Goal: Task Accomplishment & Management: Use online tool/utility

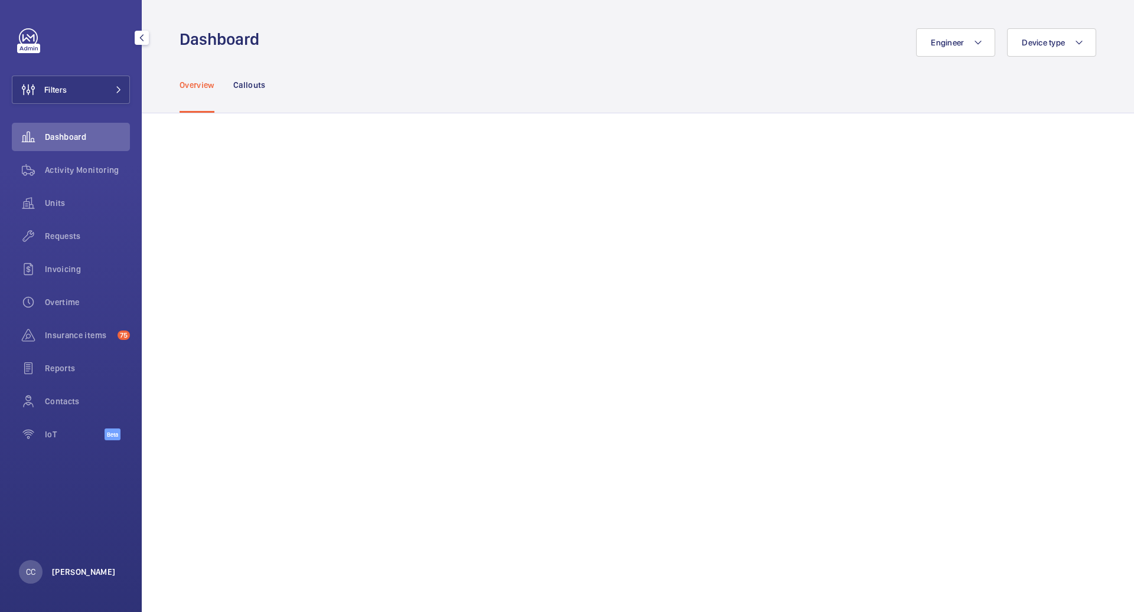
click at [57, 573] on p "[PERSON_NAME]" at bounding box center [84, 572] width 64 height 12
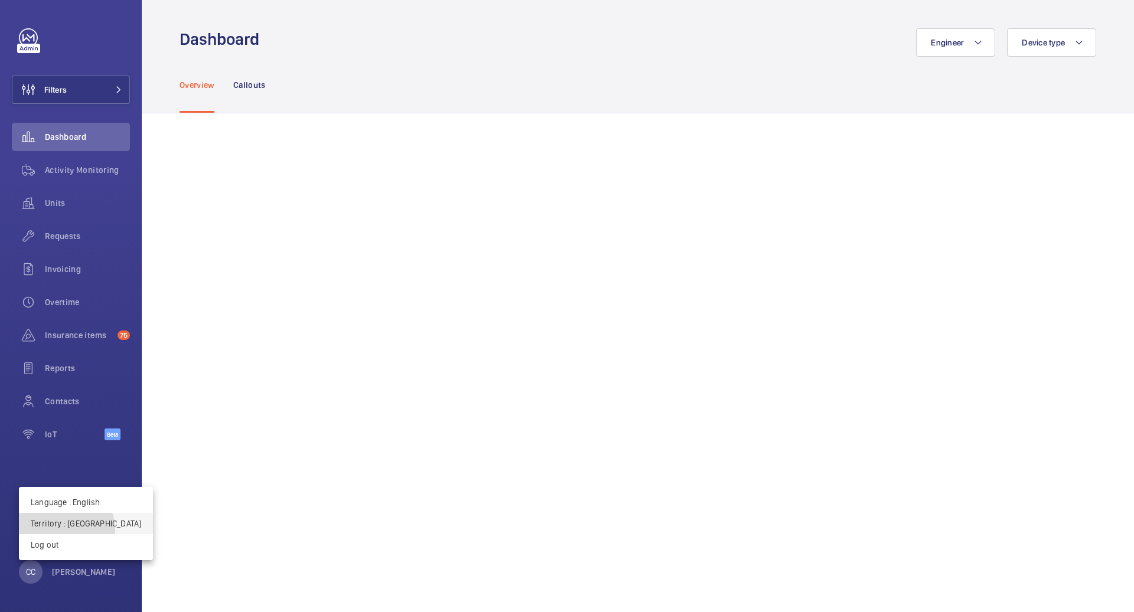
click at [66, 530] on button "Territory : France" at bounding box center [86, 523] width 134 height 21
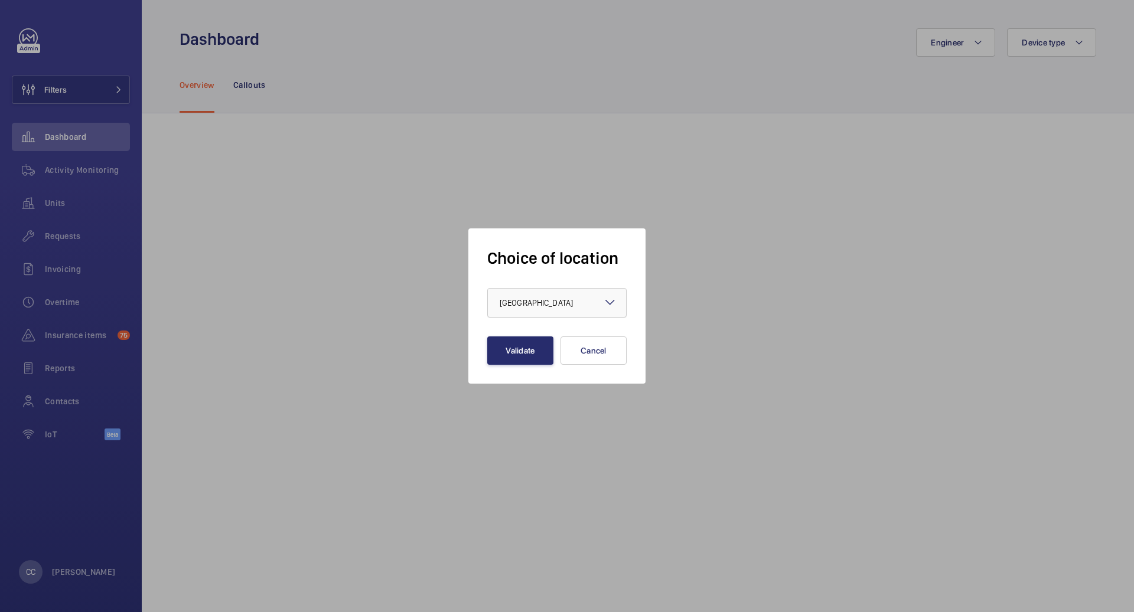
click at [533, 302] on div "× France" at bounding box center [551, 303] width 103 height 12
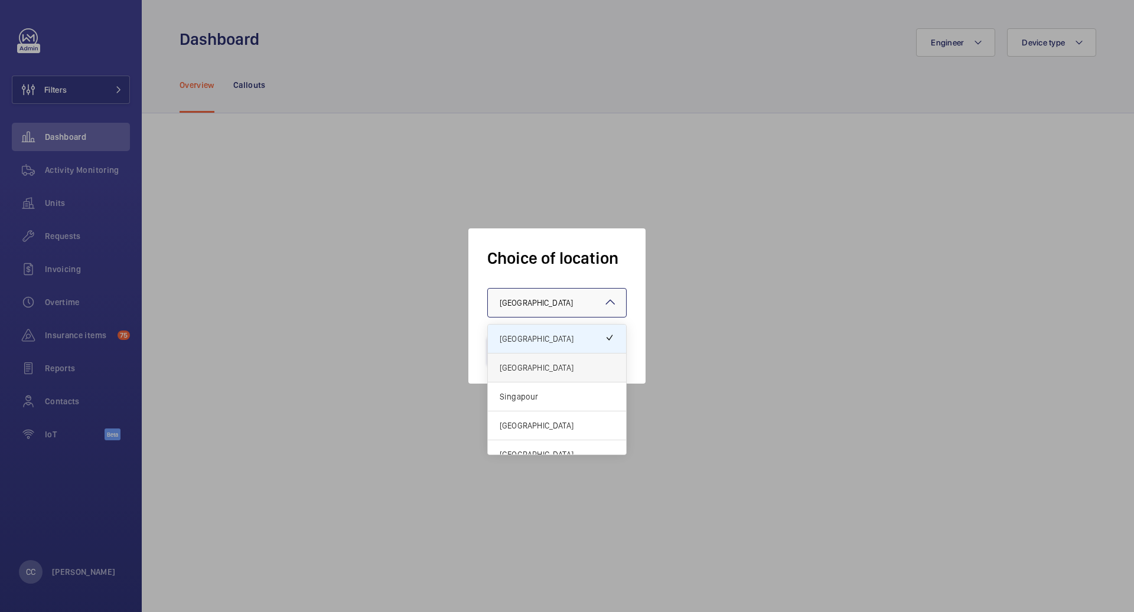
click at [512, 367] on span "[GEOGRAPHIC_DATA]" at bounding box center [557, 368] width 115 height 12
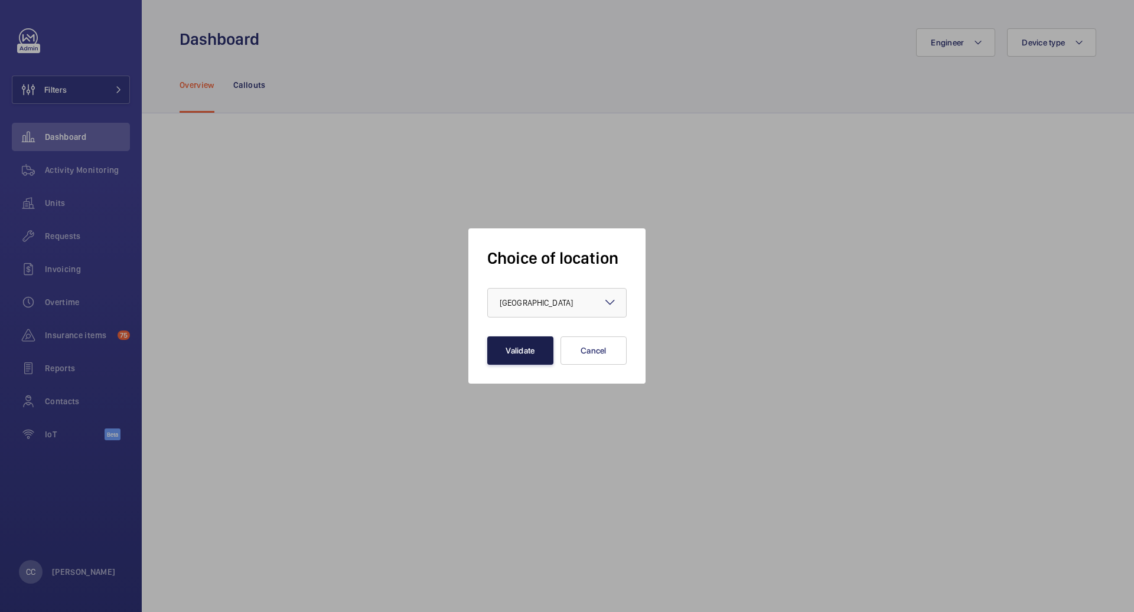
click at [508, 352] on button "Validate" at bounding box center [520, 351] width 66 height 28
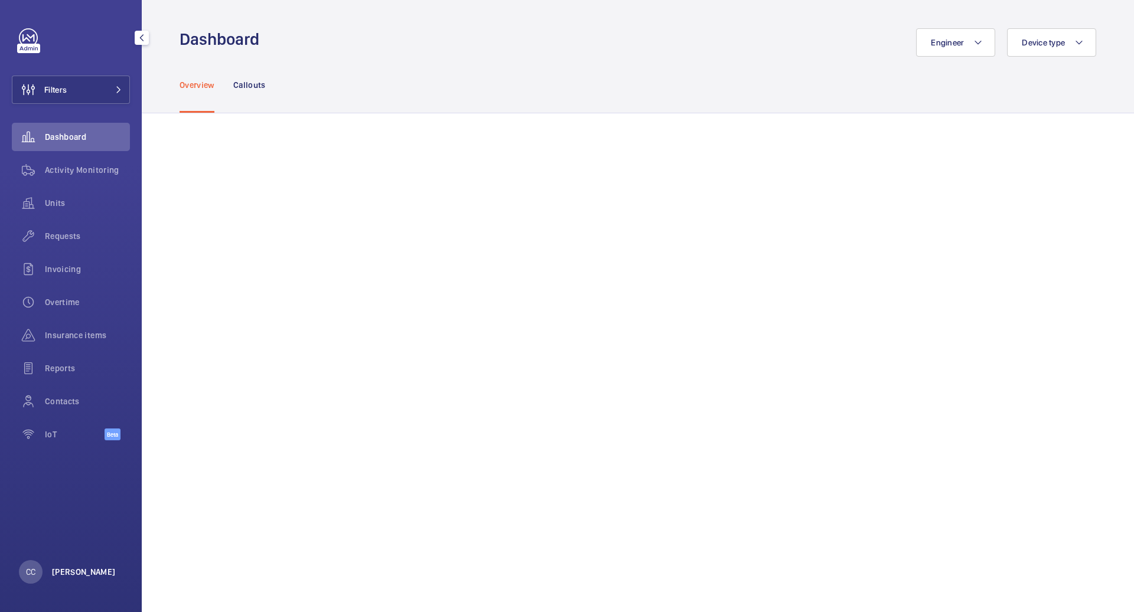
click at [102, 568] on p "[PERSON_NAME]" at bounding box center [84, 572] width 64 height 12
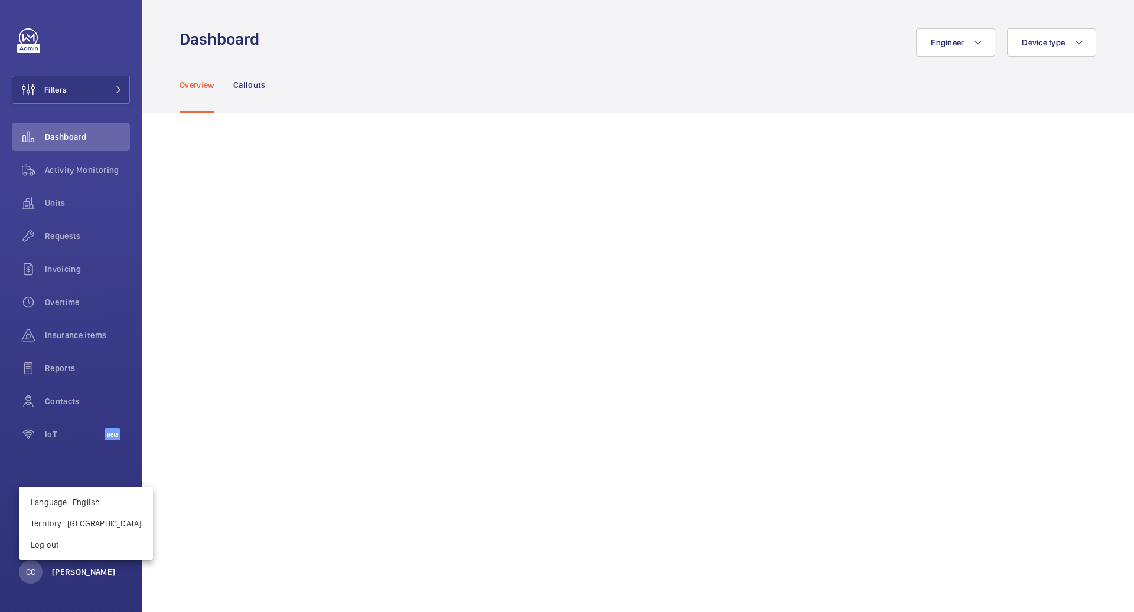
click at [102, 568] on div at bounding box center [567, 306] width 1134 height 612
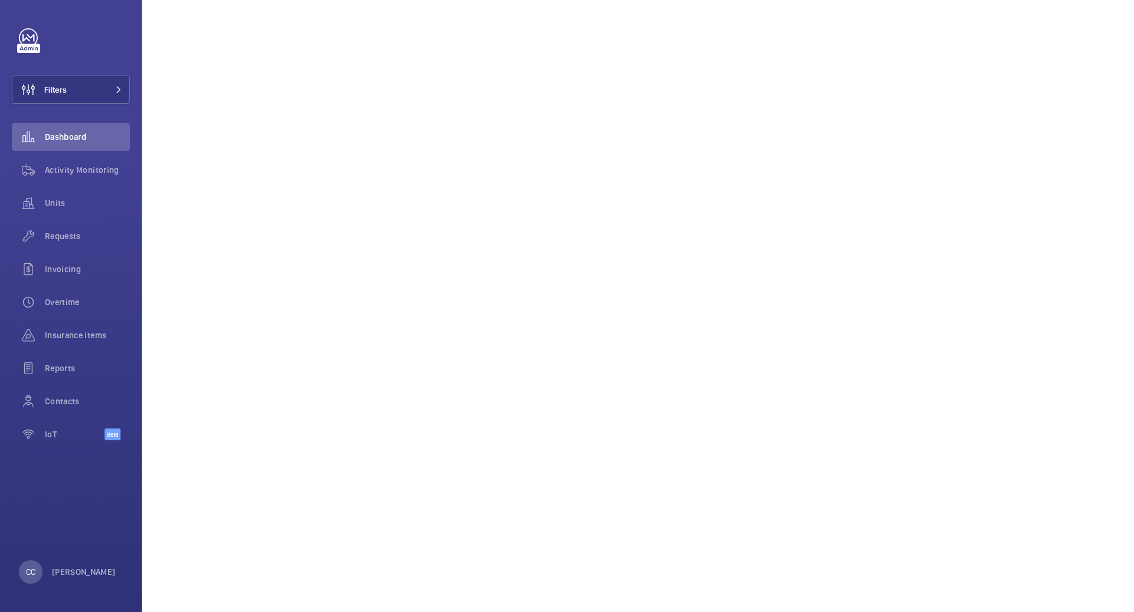
scroll to position [439, 0]
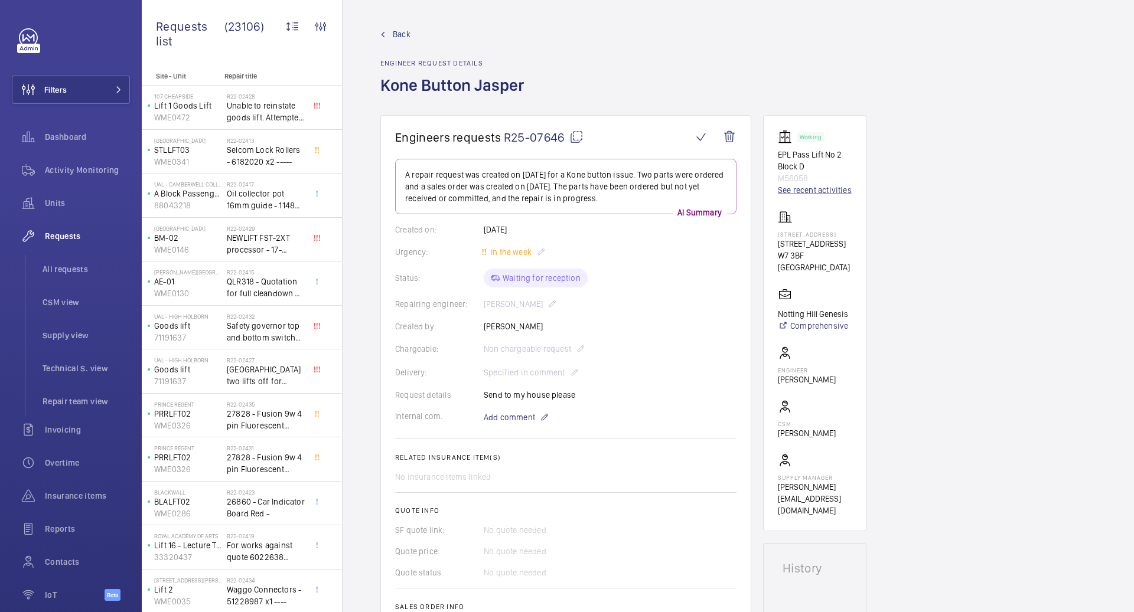
click at [801, 189] on link "See recent activities" at bounding box center [815, 190] width 74 height 12
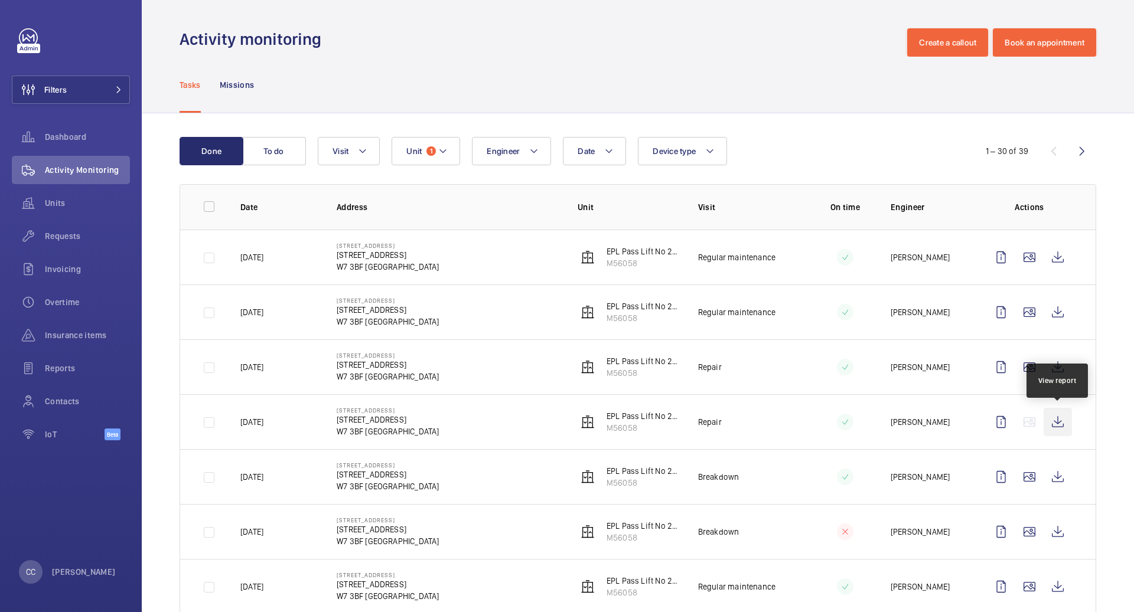
click at [1057, 415] on wm-front-icon-button at bounding box center [1057, 422] width 28 height 28
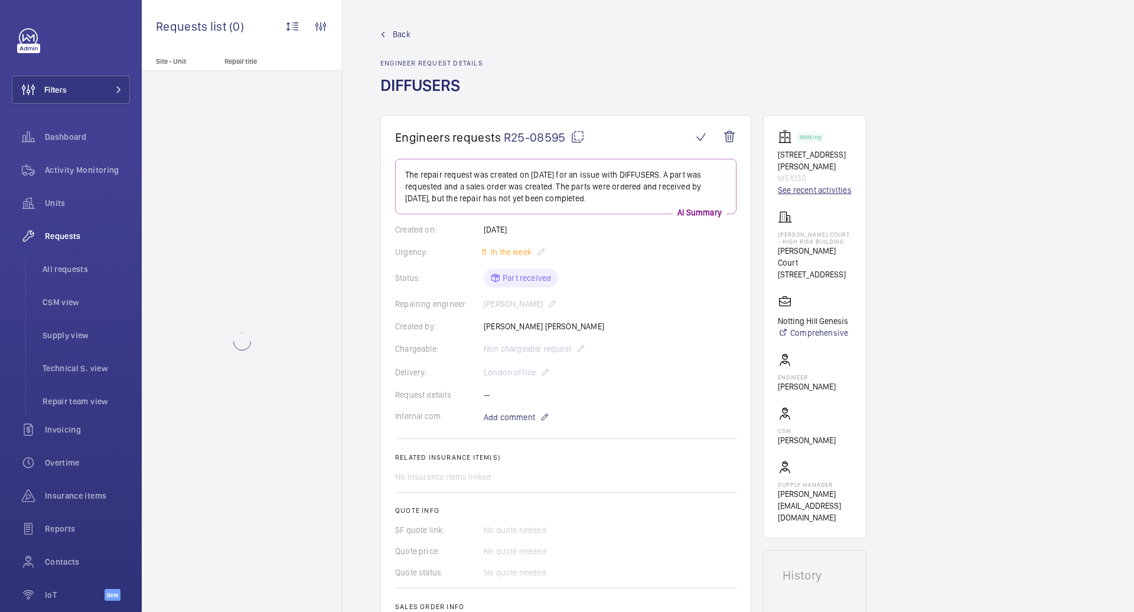
click at [797, 184] on link "See recent activities" at bounding box center [815, 190] width 74 height 12
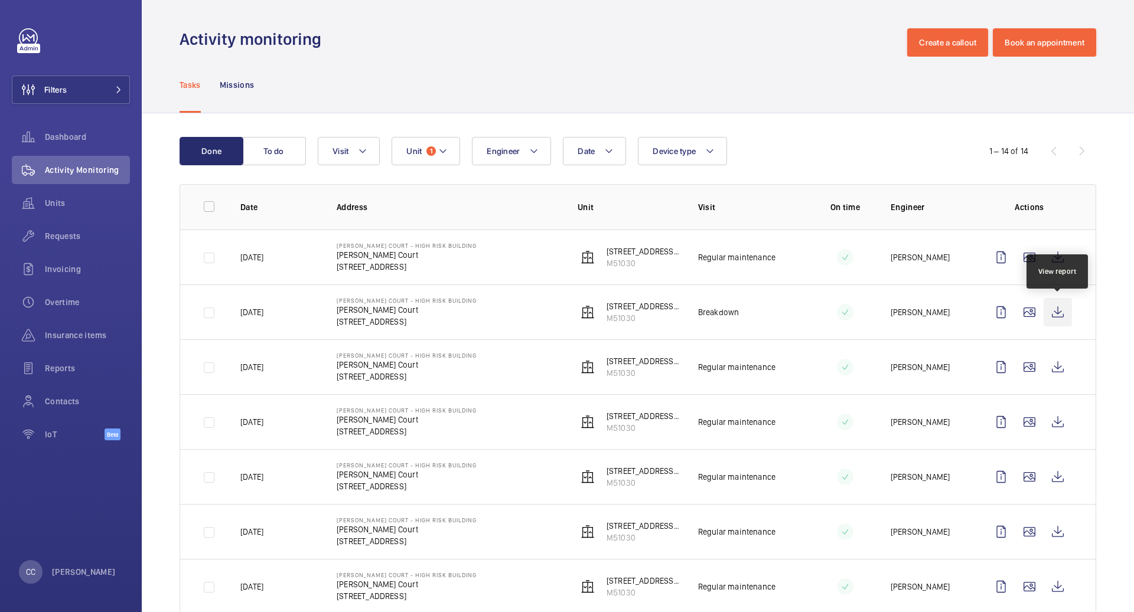
click at [1063, 315] on wm-front-icon-button at bounding box center [1057, 312] width 28 height 28
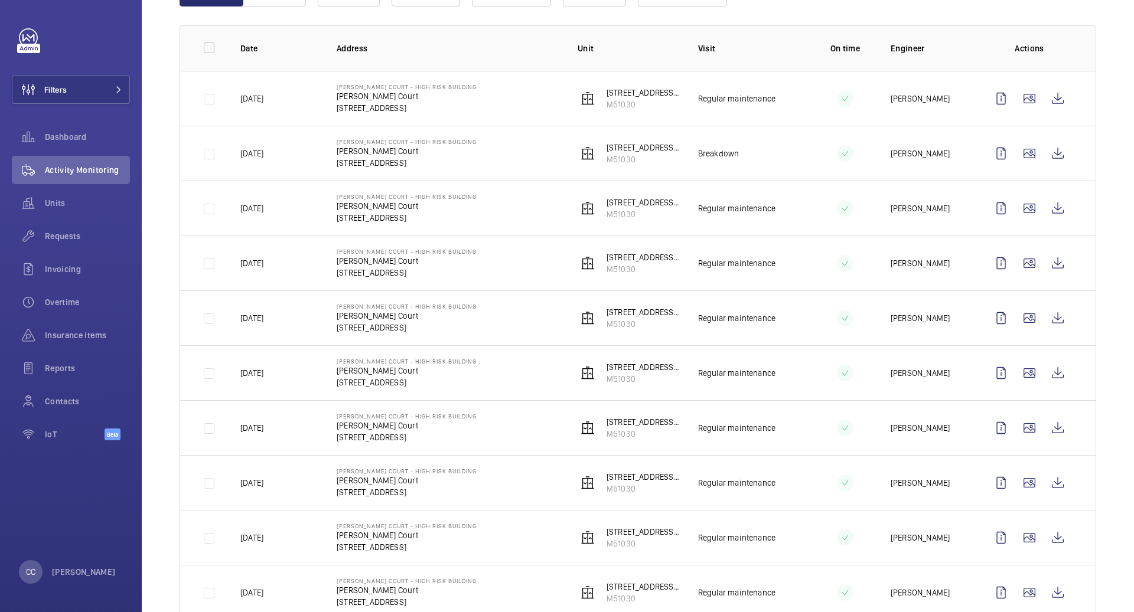
scroll to position [148, 0]
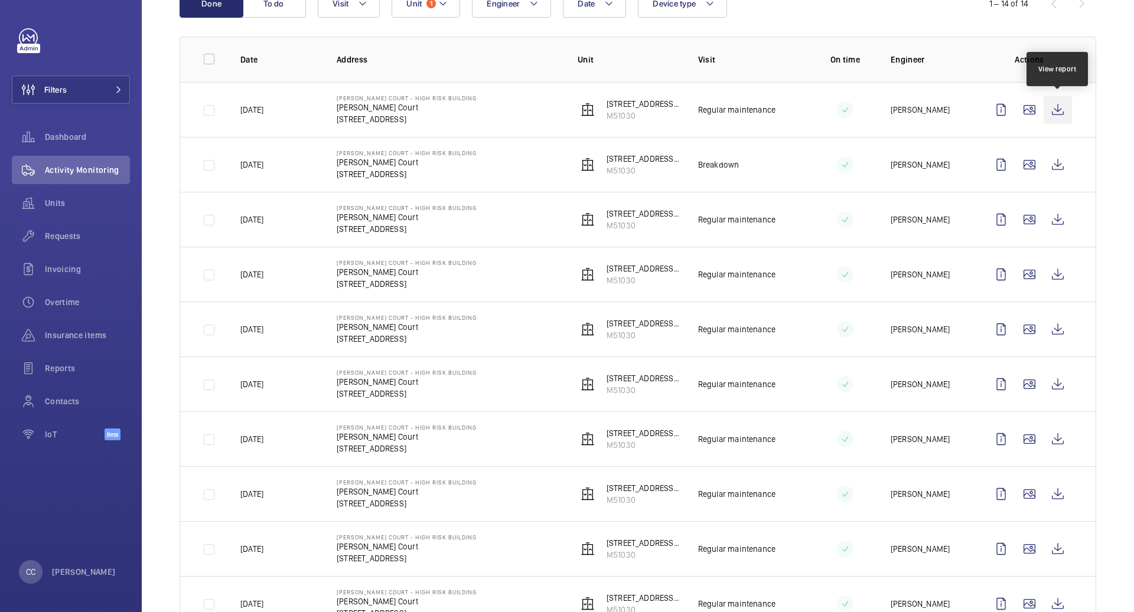
click at [1055, 116] on wm-front-icon-button at bounding box center [1057, 110] width 28 height 28
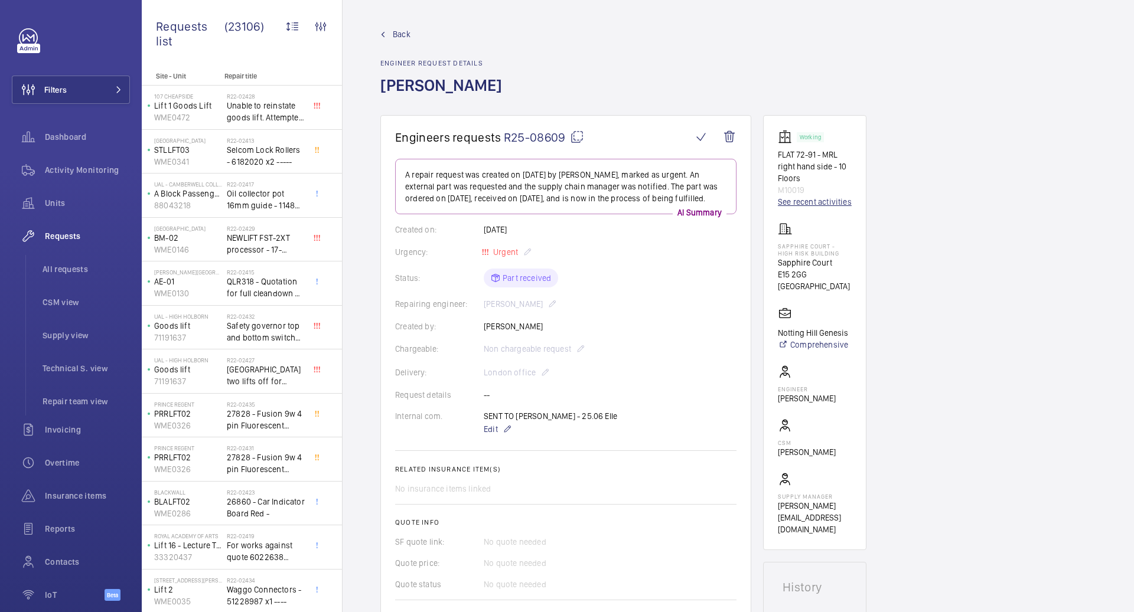
click at [818, 203] on link "See recent activities" at bounding box center [815, 202] width 74 height 12
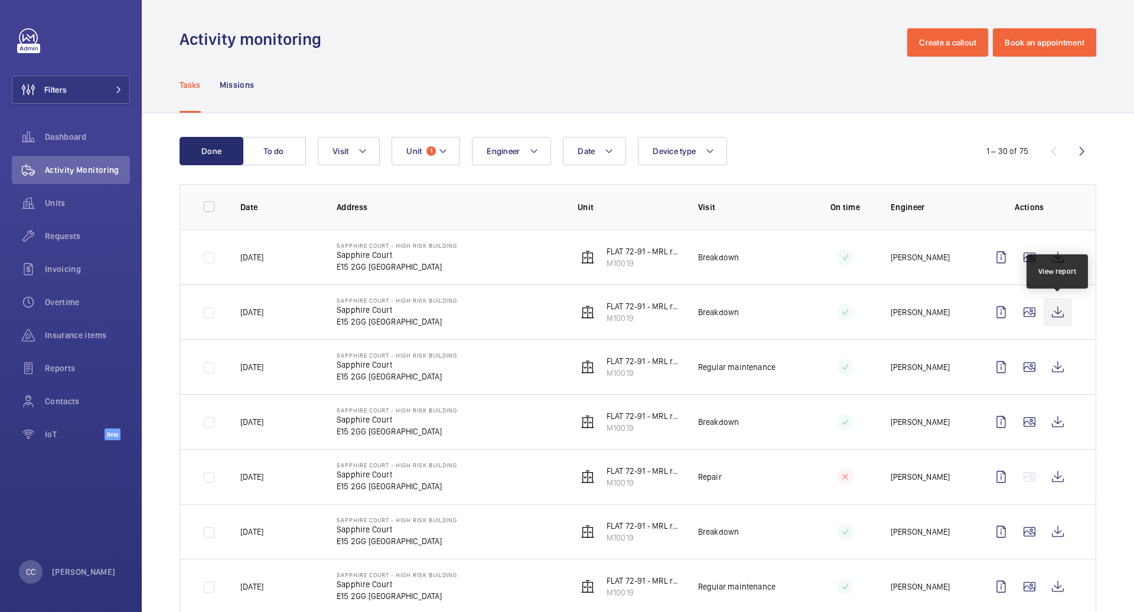
click at [1051, 306] on wm-front-icon-button at bounding box center [1057, 312] width 28 height 28
click at [1065, 264] on wm-front-icon-button at bounding box center [1057, 257] width 28 height 28
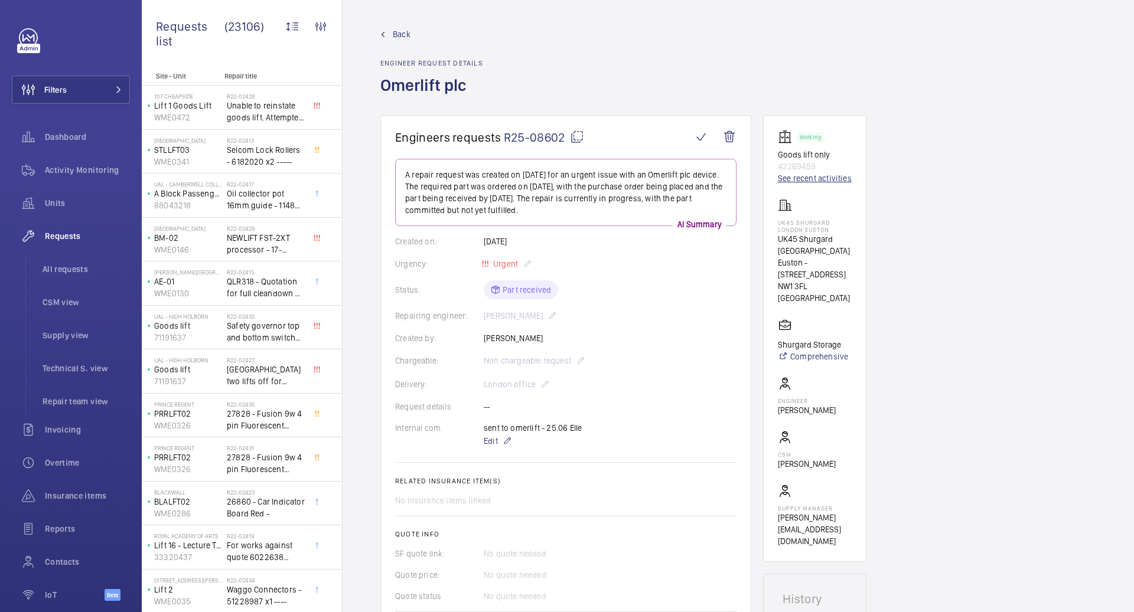
click at [795, 177] on link "See recent activities" at bounding box center [815, 178] width 74 height 12
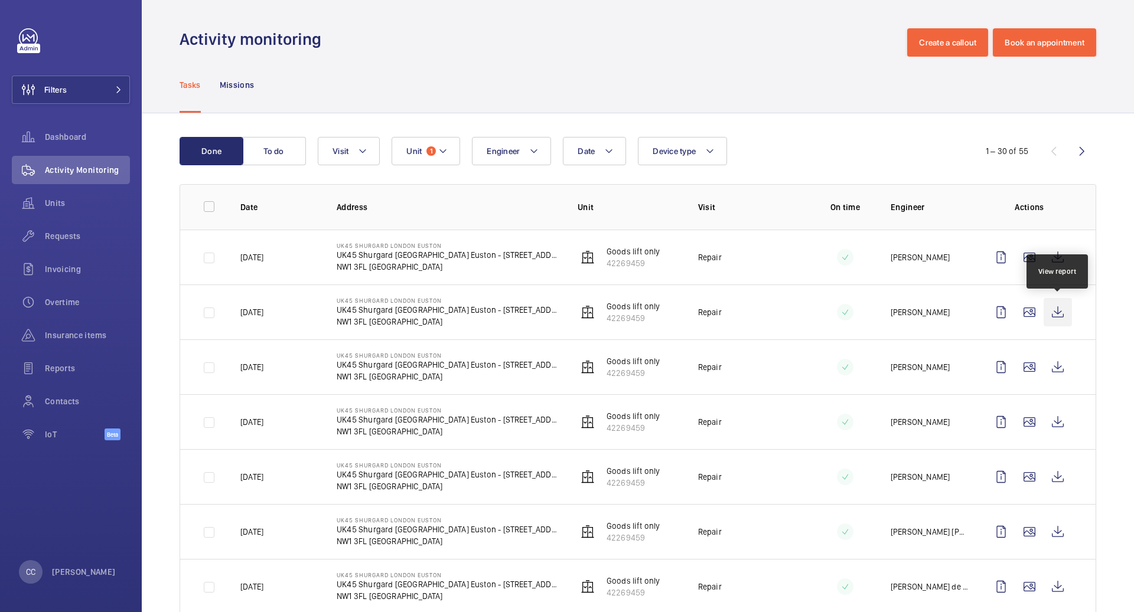
click at [1056, 306] on wm-front-icon-button at bounding box center [1057, 312] width 28 height 28
click at [1059, 262] on wm-front-icon-button at bounding box center [1057, 257] width 28 height 28
click at [1054, 370] on wm-front-icon-button at bounding box center [1057, 367] width 28 height 28
click at [1061, 428] on wm-front-icon-button at bounding box center [1057, 422] width 28 height 28
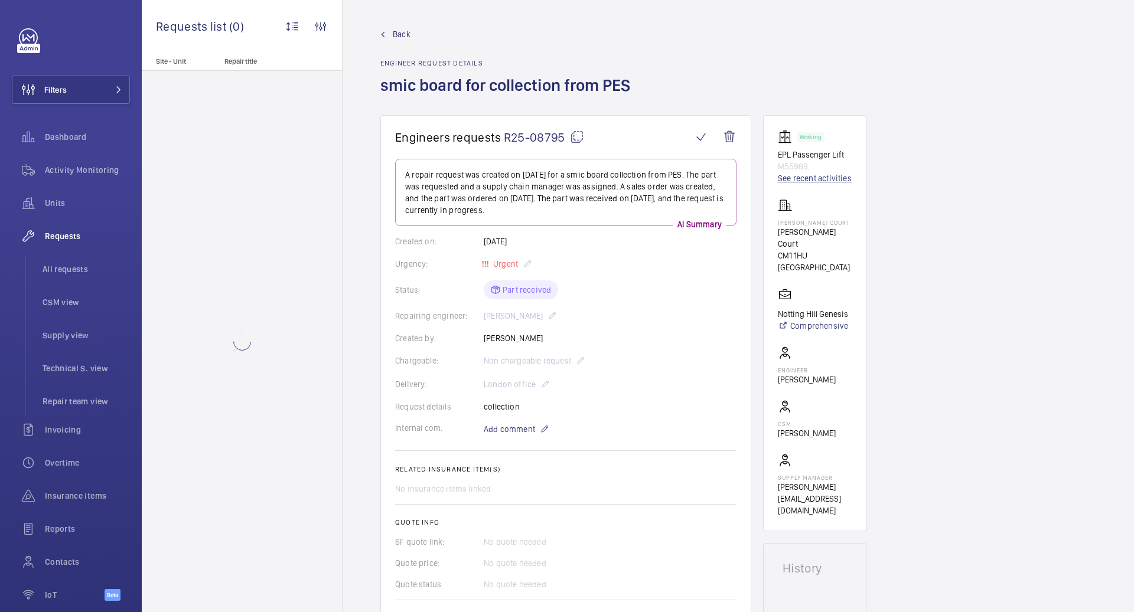
click at [794, 177] on link "See recent activities" at bounding box center [815, 178] width 74 height 12
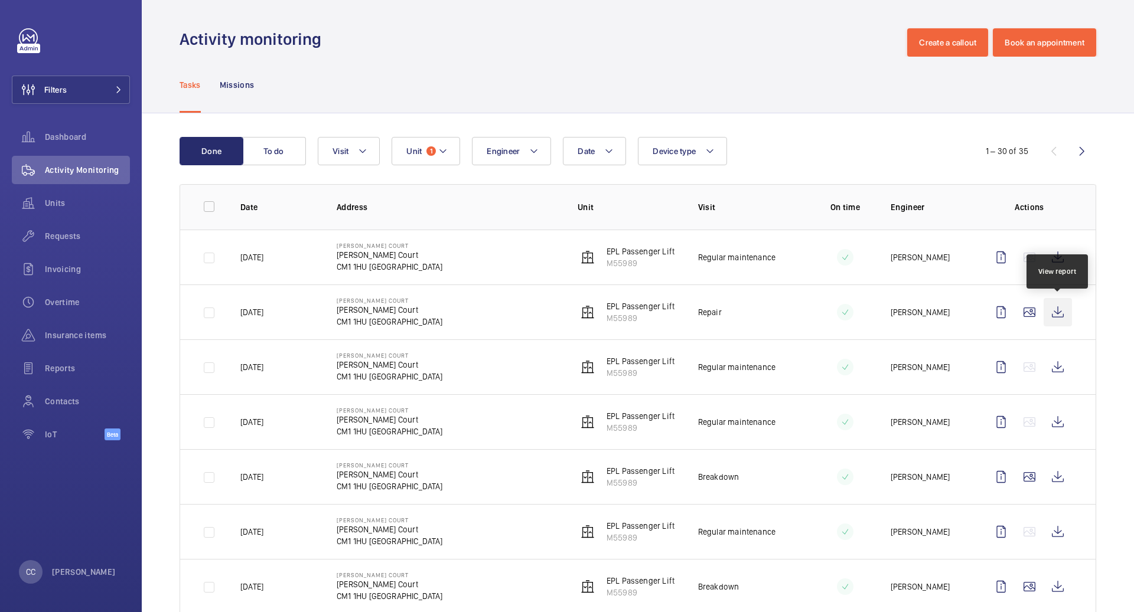
click at [1062, 314] on wm-front-icon-button at bounding box center [1057, 312] width 28 height 28
click at [1056, 261] on wm-front-icon-button at bounding box center [1057, 257] width 28 height 28
click at [1058, 315] on wm-front-icon-button at bounding box center [1057, 312] width 28 height 28
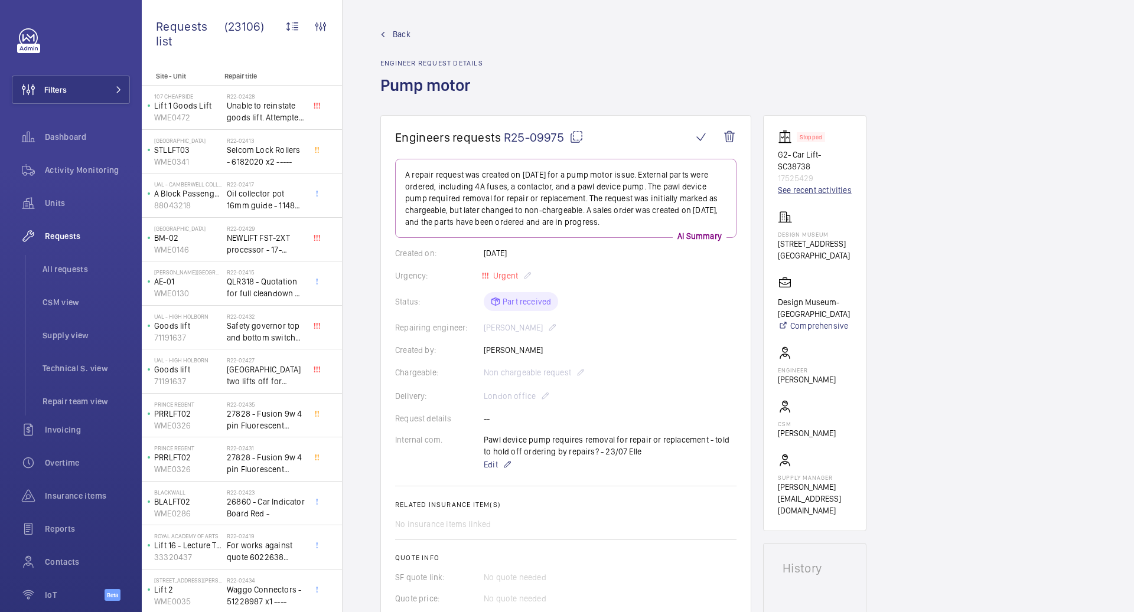
click at [791, 193] on link "See recent activities" at bounding box center [815, 190] width 74 height 12
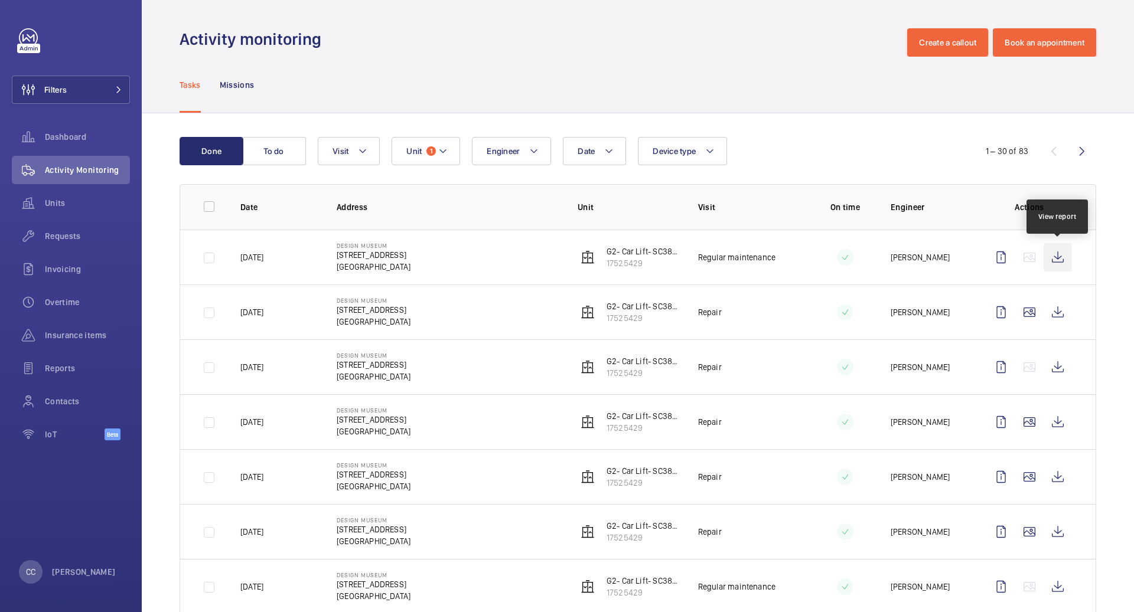
click at [1058, 260] on wm-front-icon-button at bounding box center [1057, 257] width 28 height 28
click at [1055, 476] on wm-front-icon-button at bounding box center [1057, 477] width 28 height 28
click at [1052, 423] on wm-front-icon-button at bounding box center [1057, 422] width 28 height 28
click at [1059, 374] on wm-front-icon-button at bounding box center [1057, 367] width 28 height 28
click at [1061, 370] on wm-front-icon-button at bounding box center [1057, 367] width 28 height 28
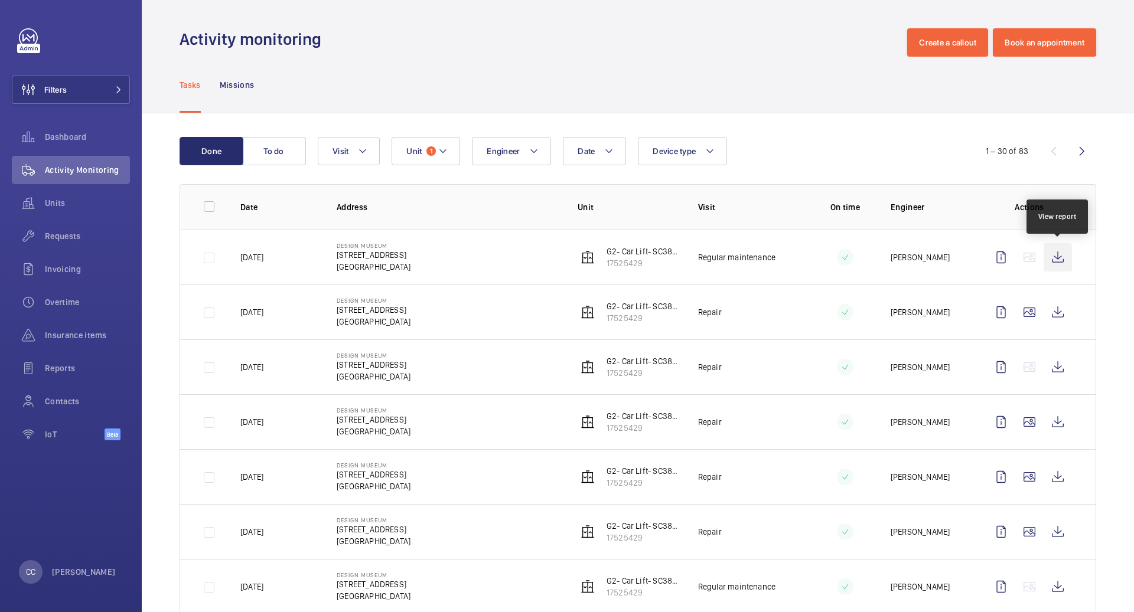
click at [1056, 257] on wm-front-icon-button at bounding box center [1057, 257] width 28 height 28
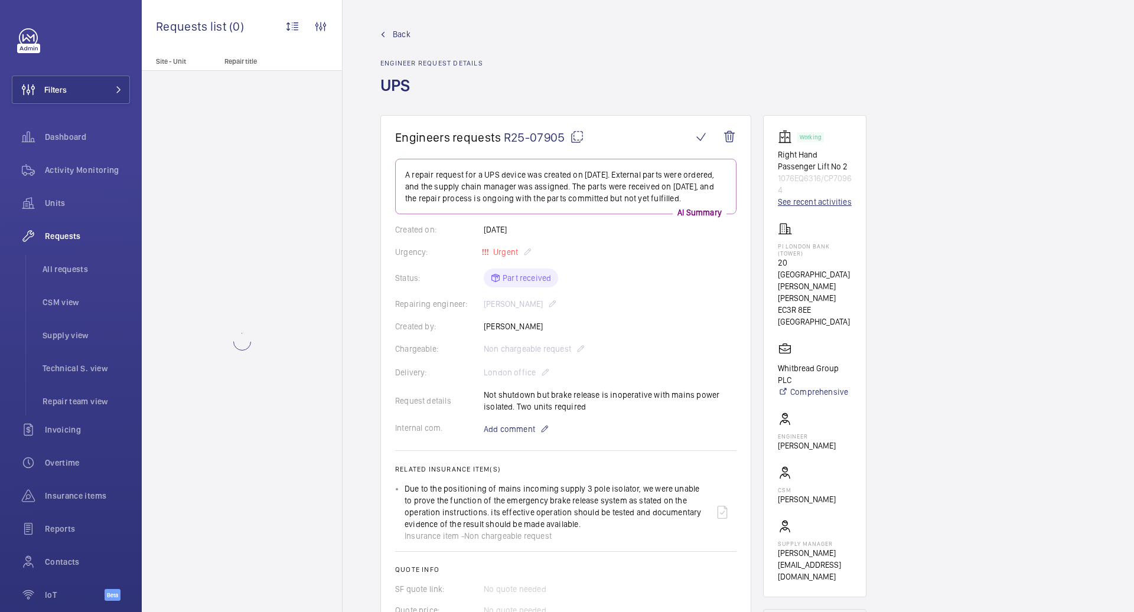
click at [810, 206] on link "See recent activities" at bounding box center [815, 202] width 74 height 12
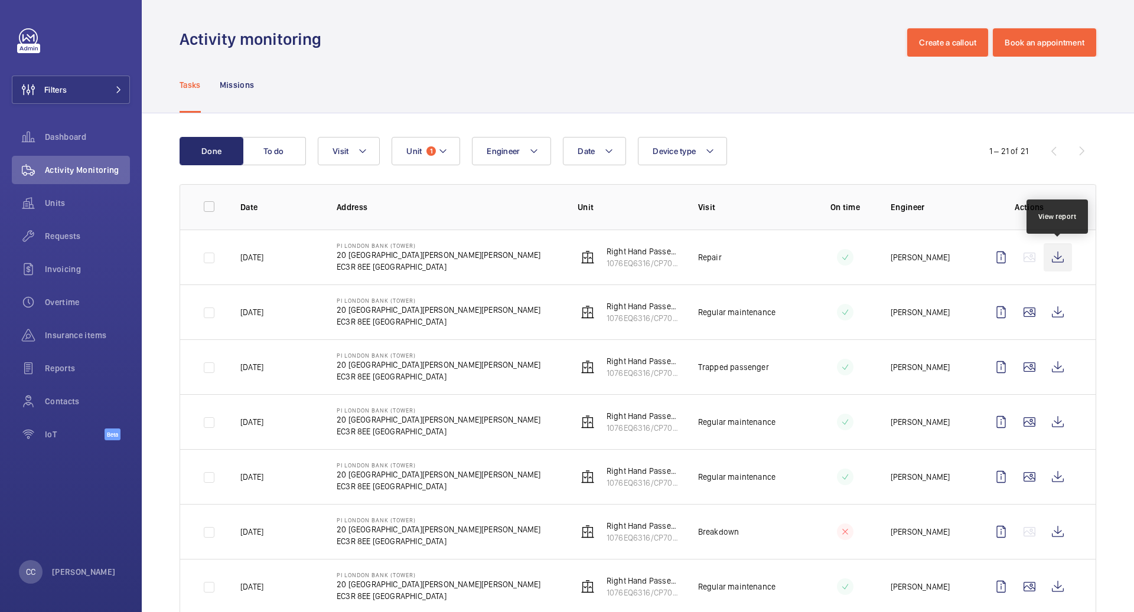
click at [1056, 257] on wm-front-icon-button at bounding box center [1057, 257] width 28 height 28
click at [1055, 318] on wm-front-icon-button at bounding box center [1057, 312] width 28 height 28
